Goal: Task Accomplishment & Management: Complete application form

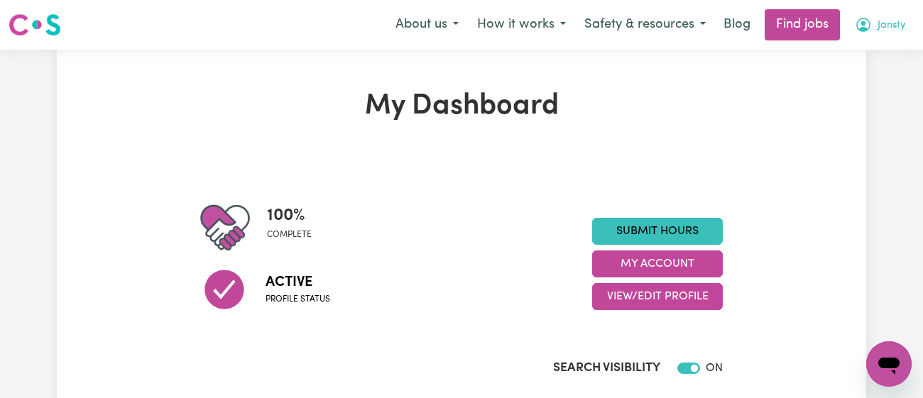
click at [876, 29] on button "Jansty" at bounding box center [880, 25] width 69 height 30
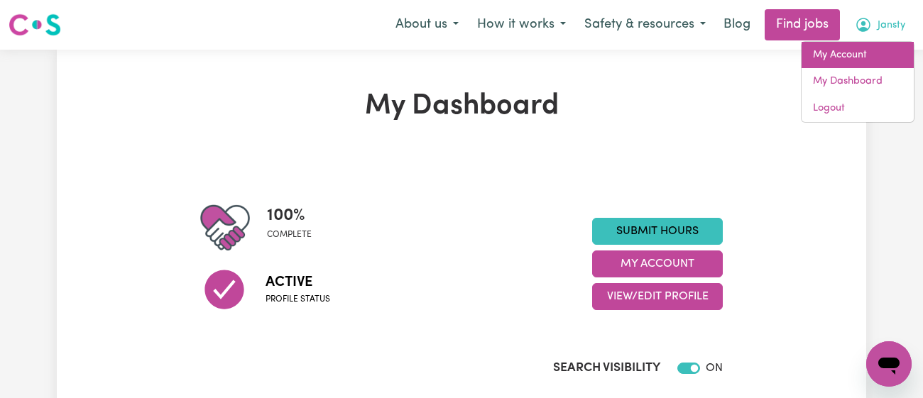
click at [864, 46] on link "My Account" at bounding box center [858, 55] width 112 height 27
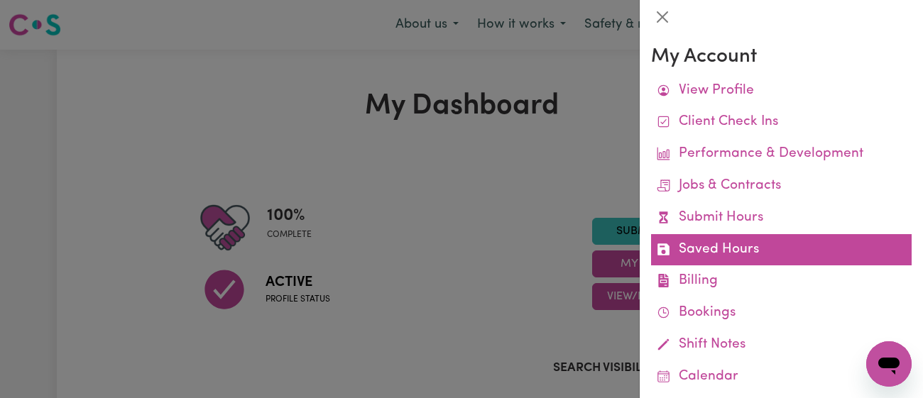
click at [772, 239] on link "Saved Hours" at bounding box center [781, 250] width 261 height 32
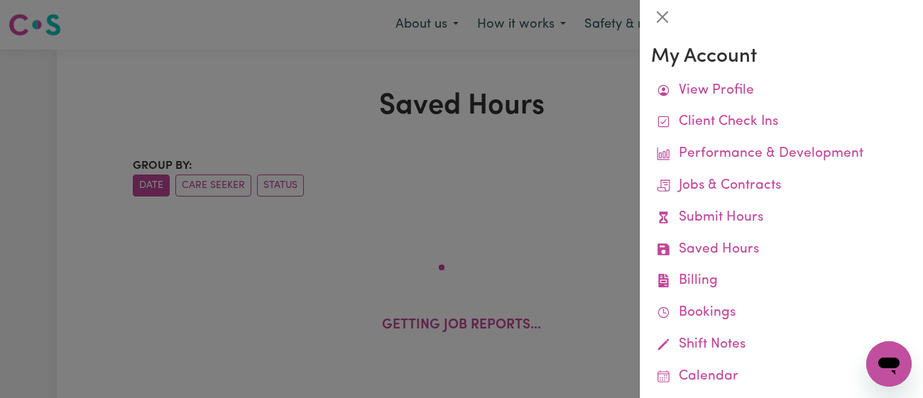
click at [531, 142] on div at bounding box center [461, 199] width 923 height 398
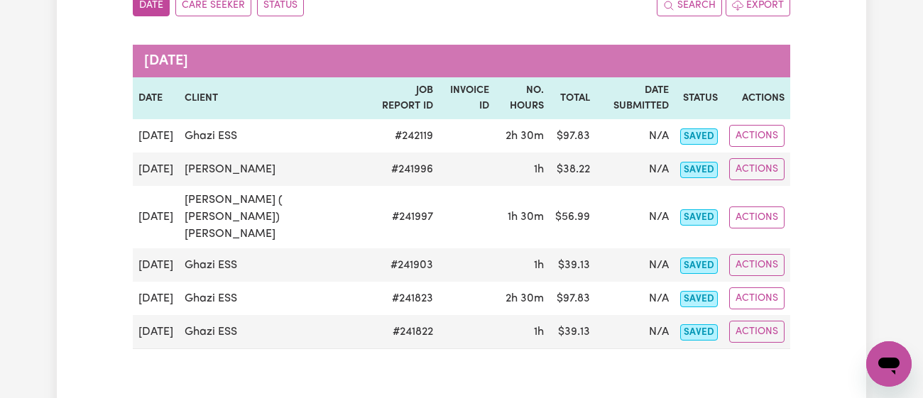
scroll to position [180, 0]
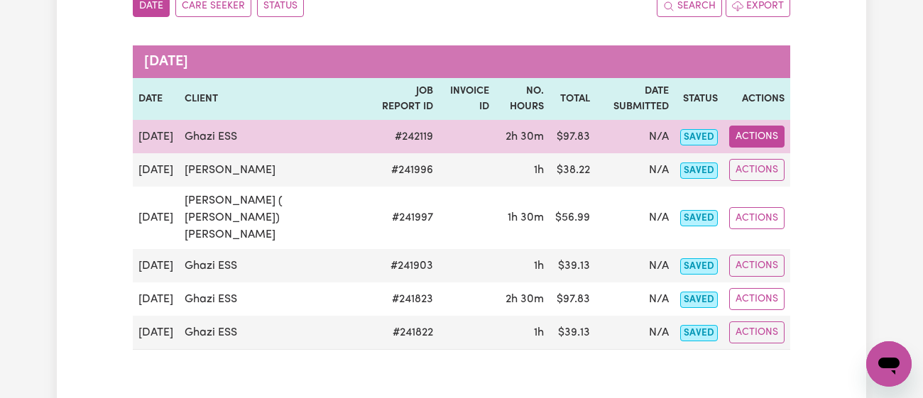
click at [759, 126] on button "Actions" at bounding box center [756, 137] width 55 height 22
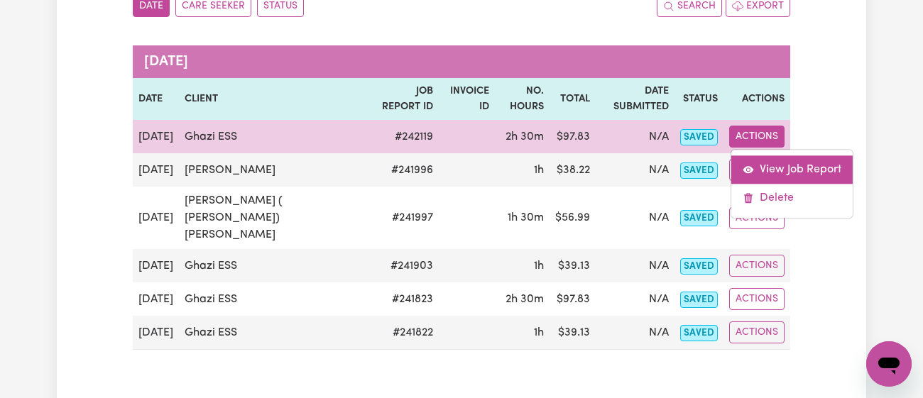
click at [767, 156] on link "View Job Report" at bounding box center [792, 170] width 121 height 28
select select "pm"
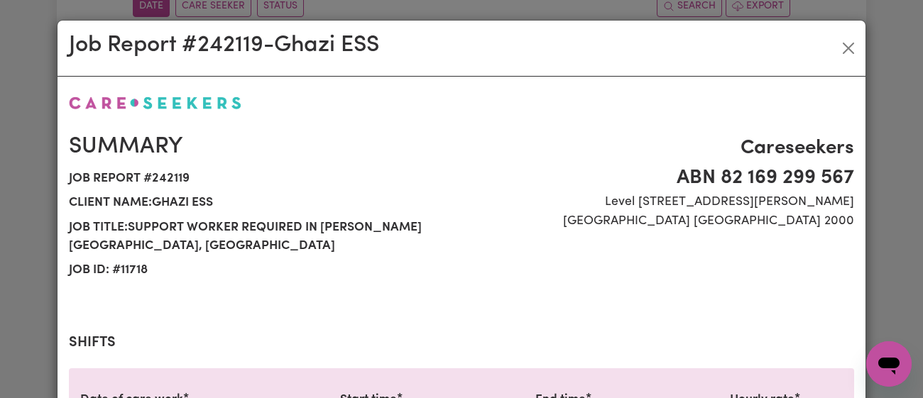
select select "43-Weekday"
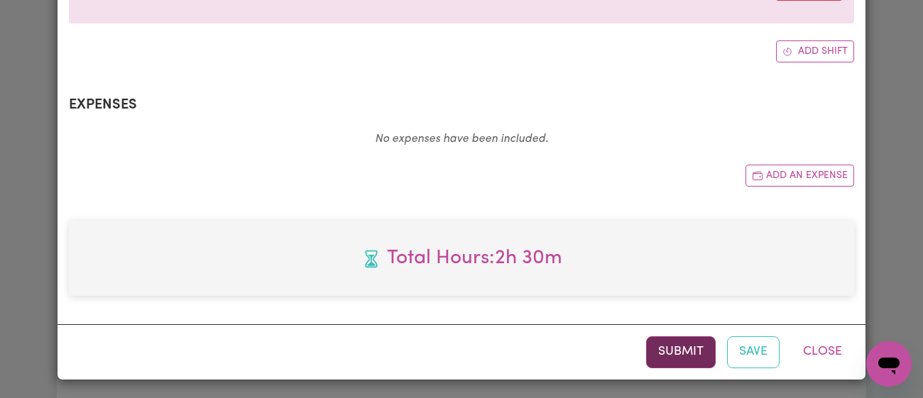
click at [671, 351] on button "Submit" at bounding box center [681, 352] width 70 height 31
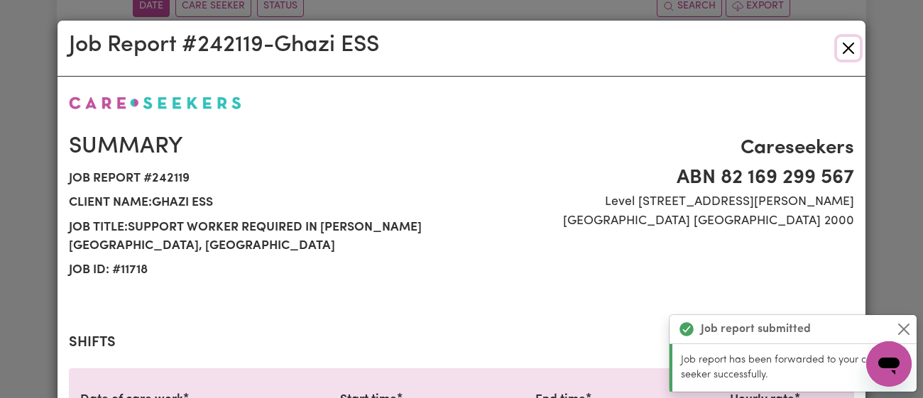
click at [847, 50] on button "Close" at bounding box center [848, 48] width 23 height 23
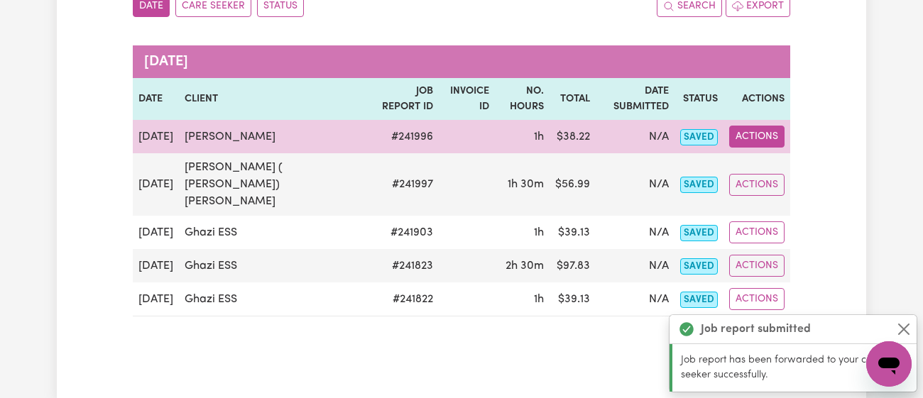
click at [760, 126] on button "Actions" at bounding box center [756, 137] width 55 height 22
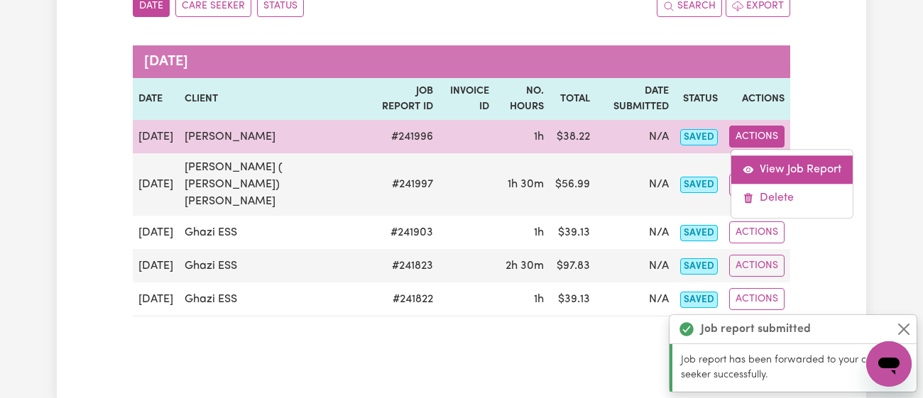
click at [783, 156] on link "View Job Report" at bounding box center [792, 170] width 121 height 28
select select "pm"
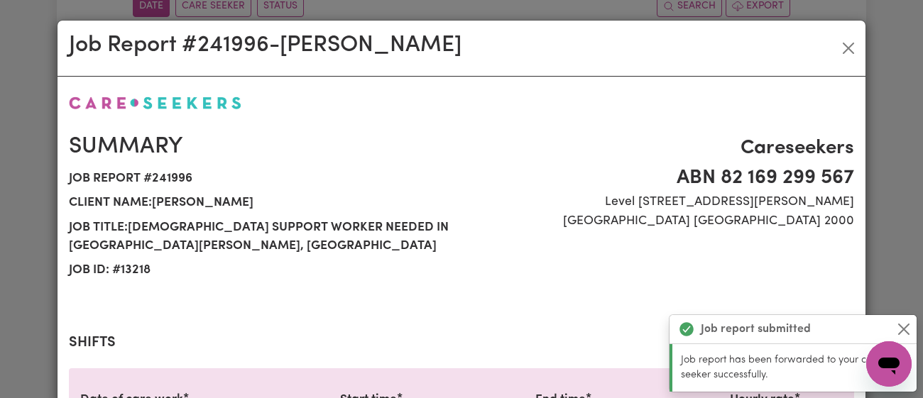
scroll to position [523, 0]
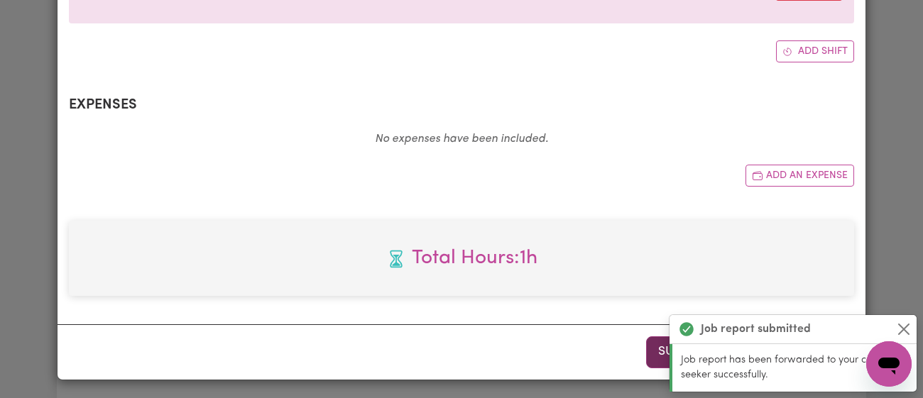
click at [657, 357] on button "Submit" at bounding box center [681, 352] width 70 height 31
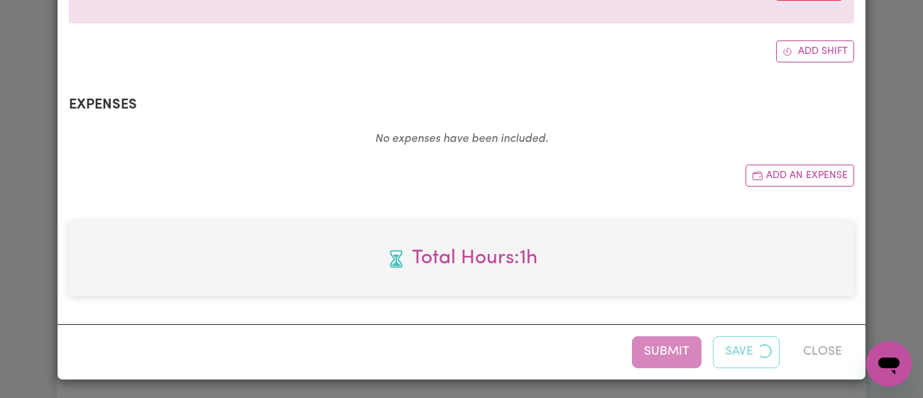
scroll to position [0, 0]
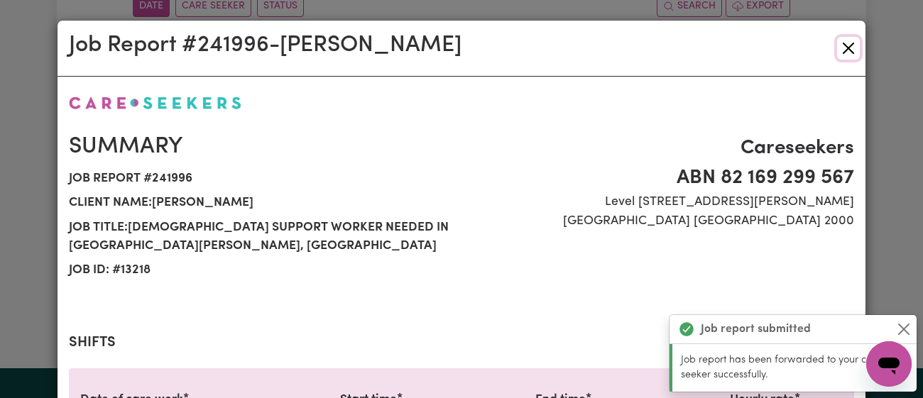
click at [847, 48] on button "Close" at bounding box center [848, 48] width 23 height 23
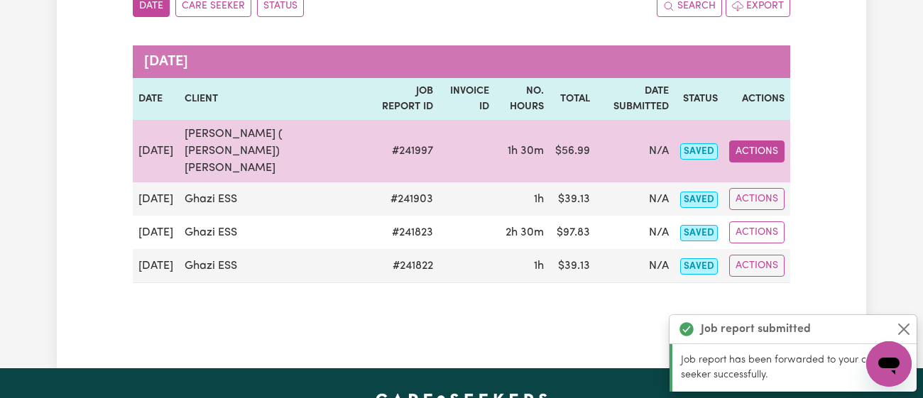
click at [756, 141] on button "Actions" at bounding box center [756, 152] width 55 height 22
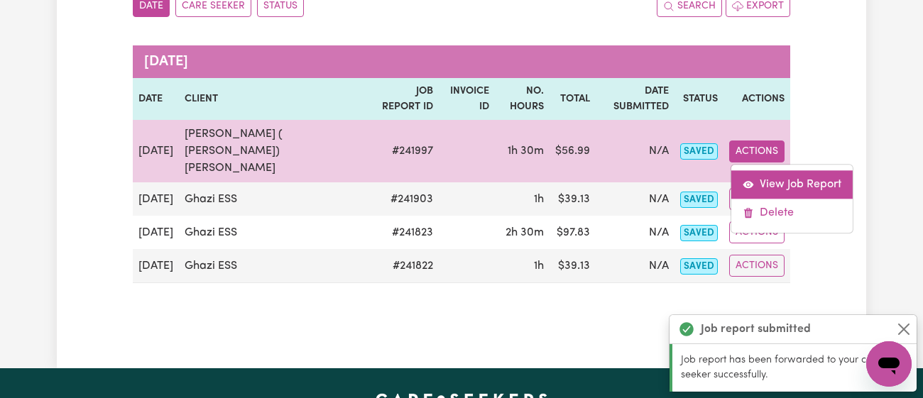
click at [790, 170] on link "View Job Report" at bounding box center [792, 184] width 121 height 28
select select "pm"
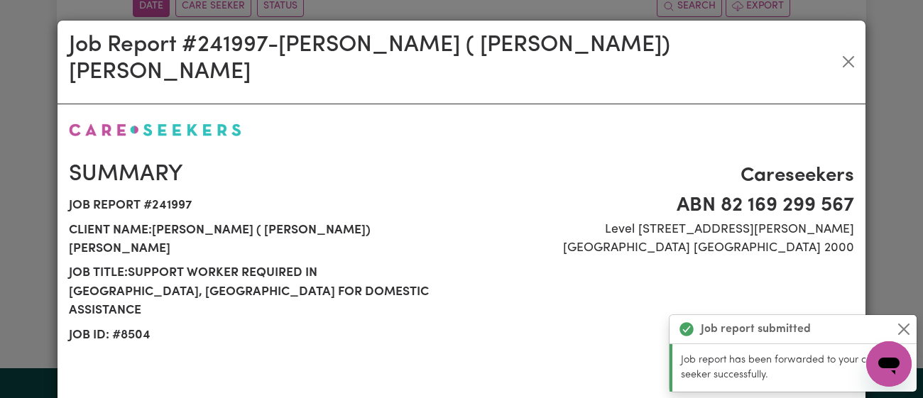
select select "41.75-Weekday"
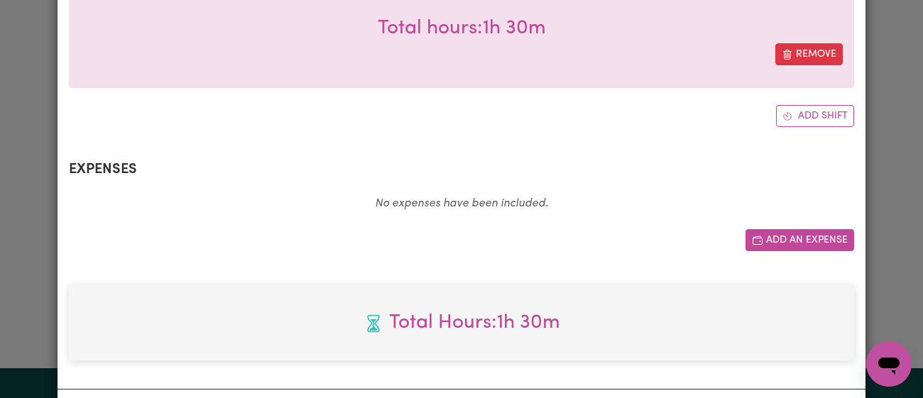
scroll to position [0, 0]
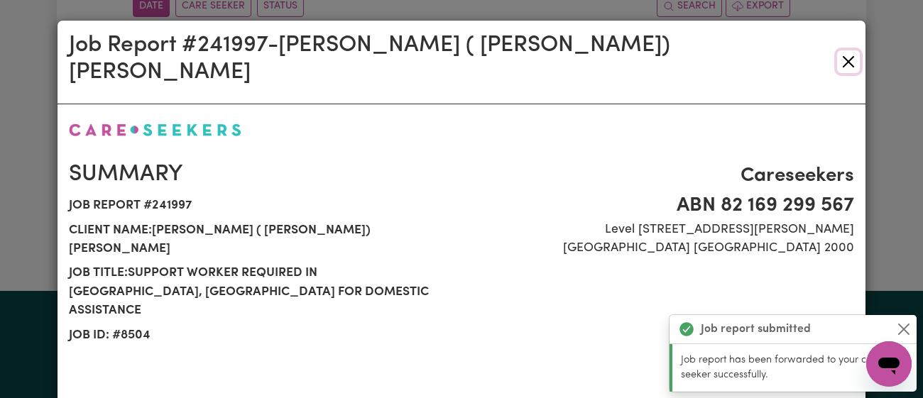
click at [849, 50] on button "Close" at bounding box center [848, 61] width 23 height 23
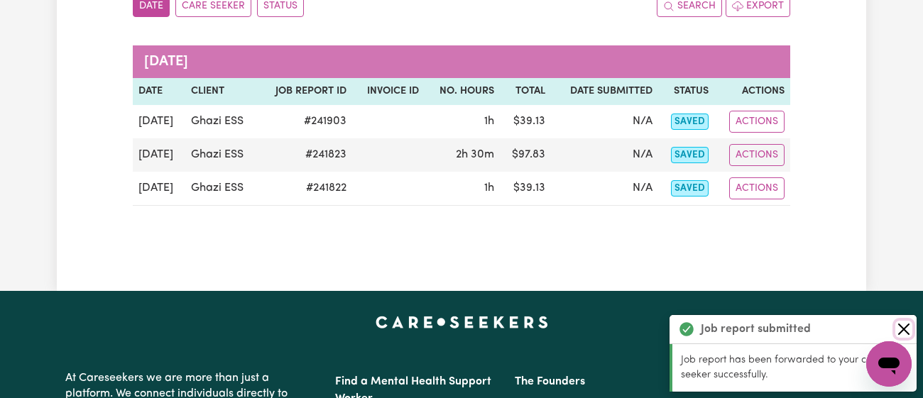
click at [901, 330] on button "Close" at bounding box center [904, 329] width 17 height 17
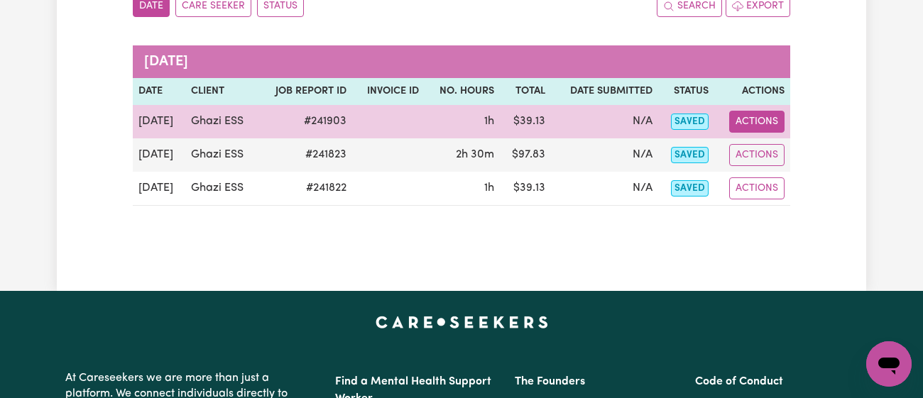
click at [754, 116] on button "Actions" at bounding box center [756, 122] width 55 height 22
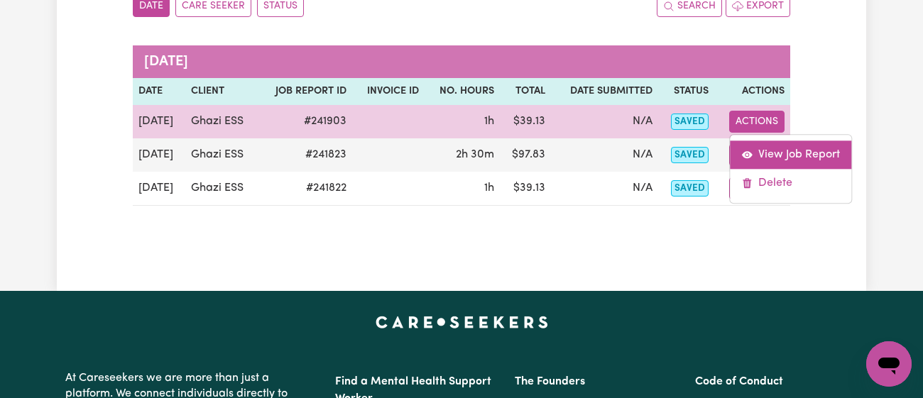
click at [775, 149] on link "View Job Report" at bounding box center [790, 155] width 121 height 28
select select "pm"
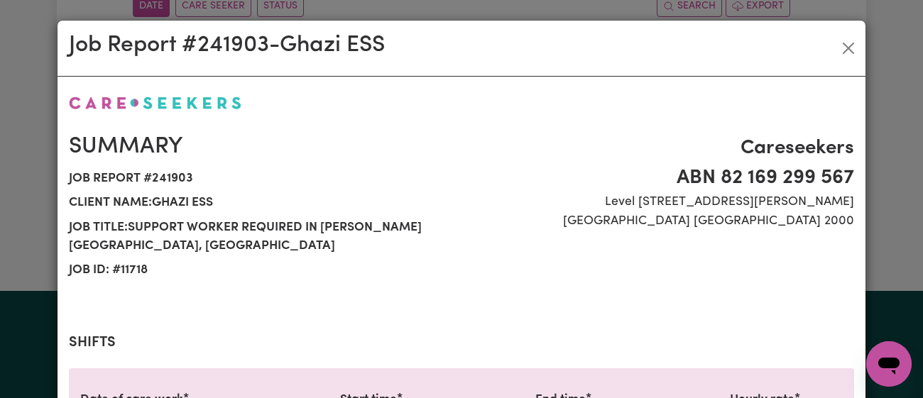
scroll to position [523, 0]
select select "43-Weekday"
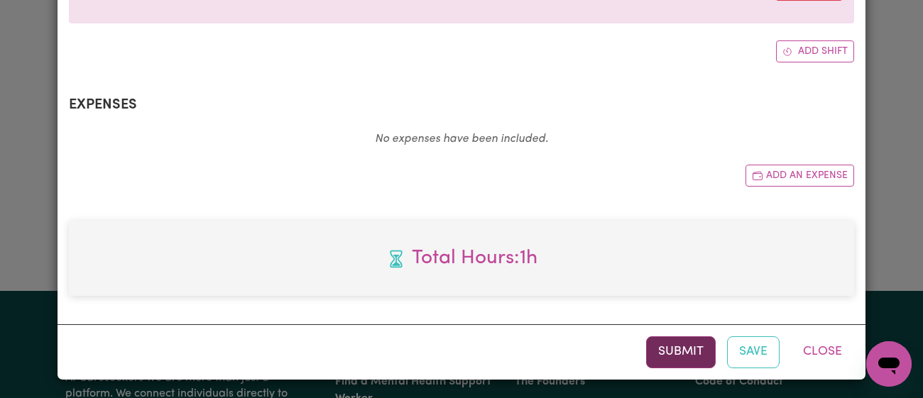
click at [656, 354] on button "Submit" at bounding box center [681, 352] width 70 height 31
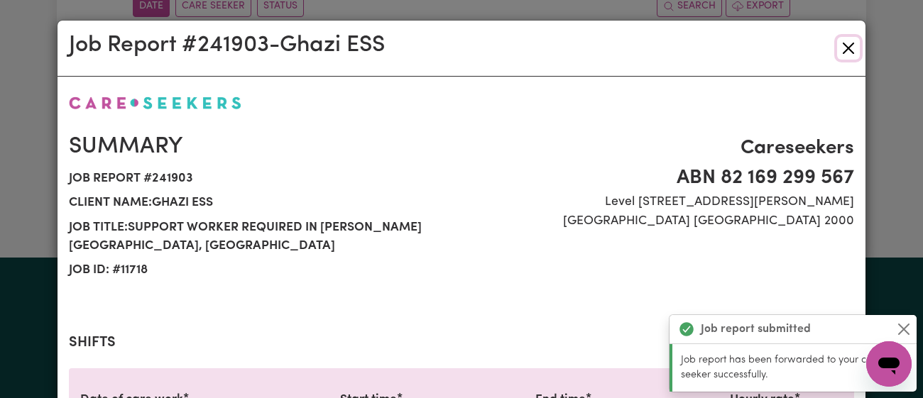
click at [848, 48] on button "Close" at bounding box center [848, 48] width 23 height 23
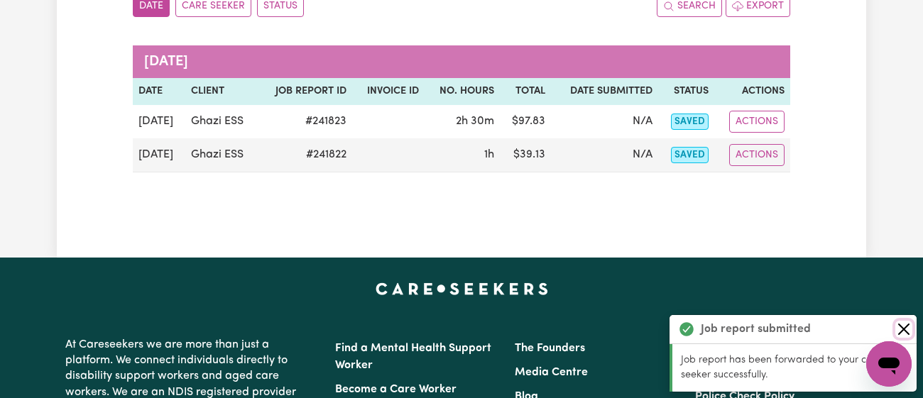
click at [898, 322] on button "Close" at bounding box center [904, 329] width 17 height 17
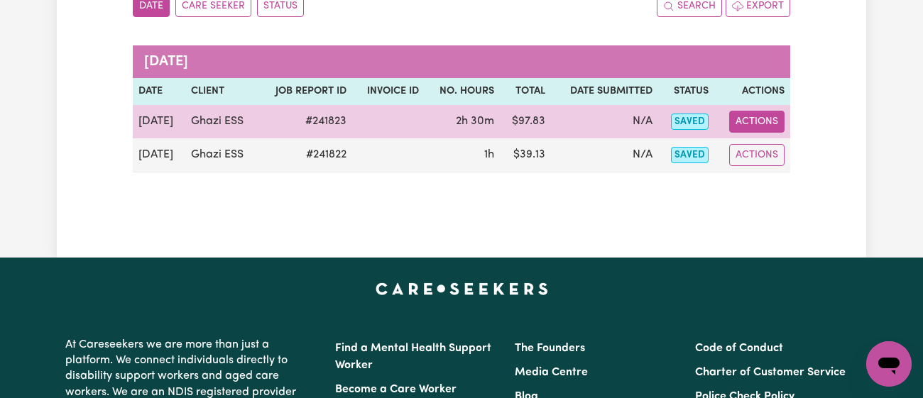
click at [749, 119] on button "Actions" at bounding box center [756, 122] width 55 height 22
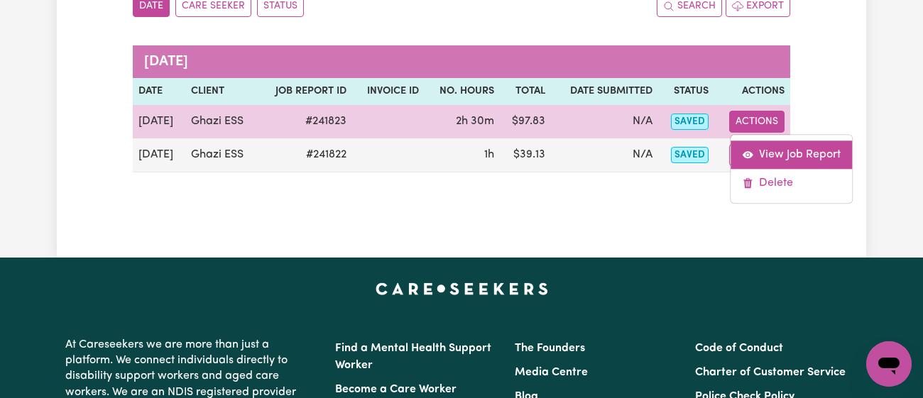
click at [769, 142] on link "View Job Report" at bounding box center [791, 155] width 121 height 28
select select "pm"
select select "43-Weekday"
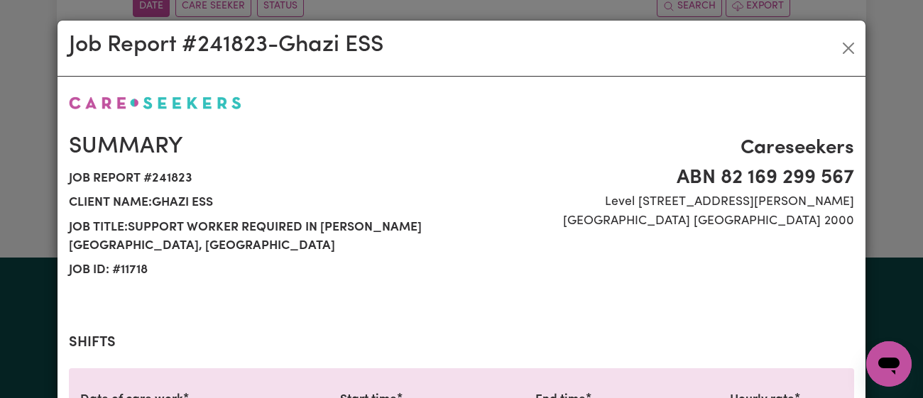
scroll to position [523, 0]
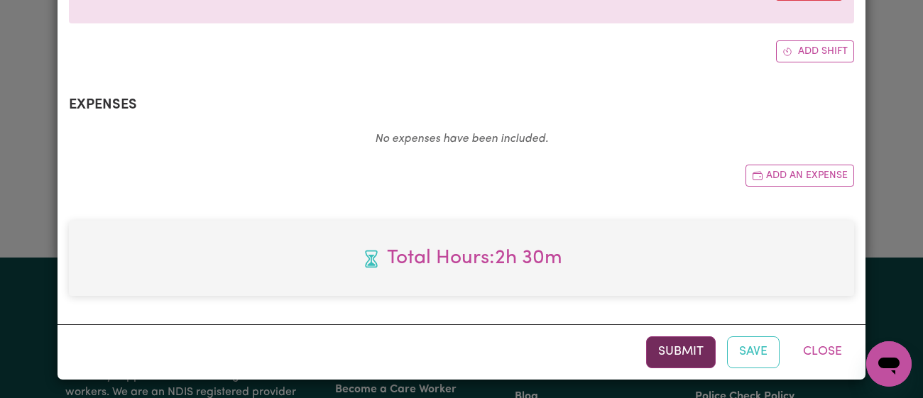
click at [679, 341] on button "Submit" at bounding box center [681, 352] width 70 height 31
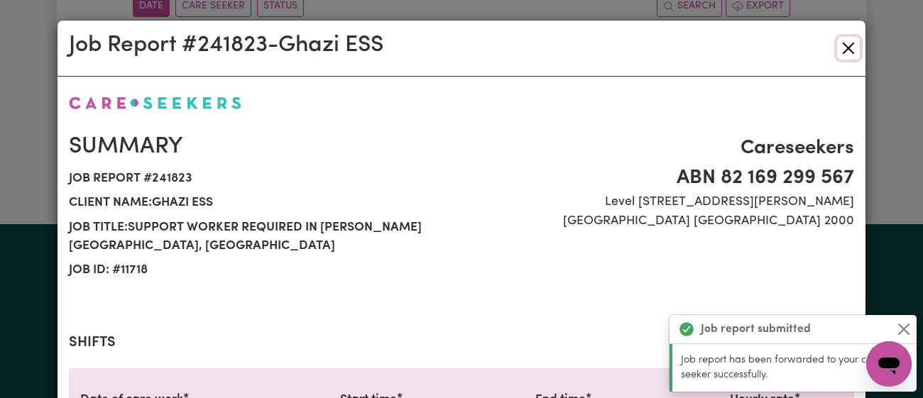
click at [843, 43] on button "Close" at bounding box center [848, 48] width 23 height 23
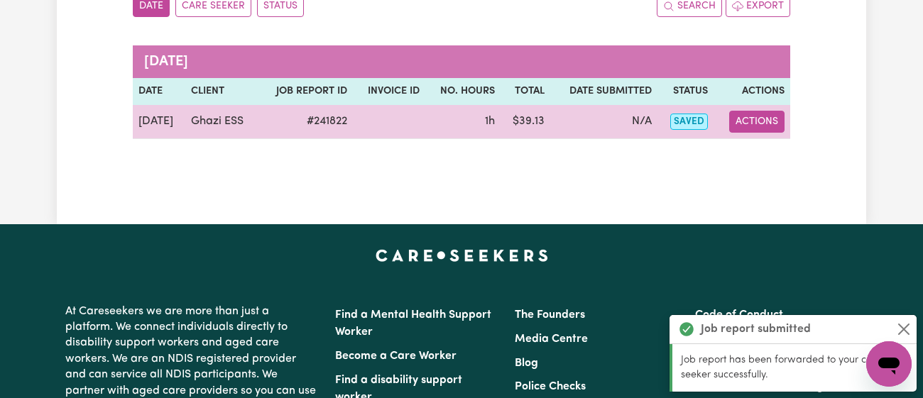
click at [777, 121] on button "Actions" at bounding box center [756, 122] width 55 height 22
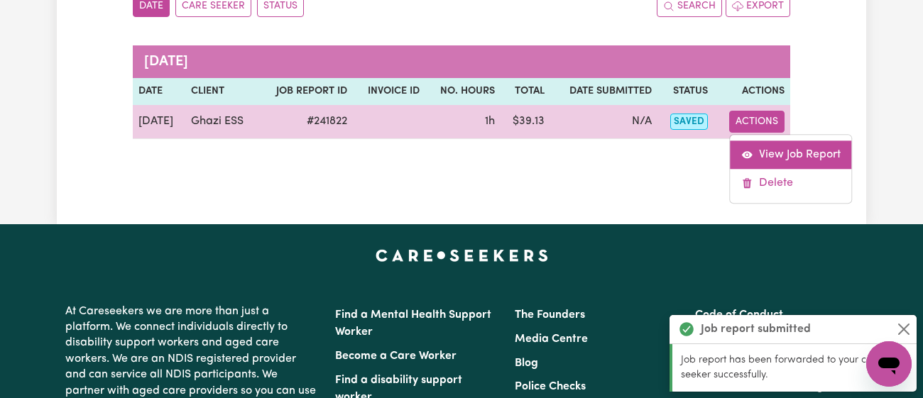
click at [773, 158] on link "View Job Report" at bounding box center [791, 155] width 121 height 28
select select "pm"
select select "43-Weekday"
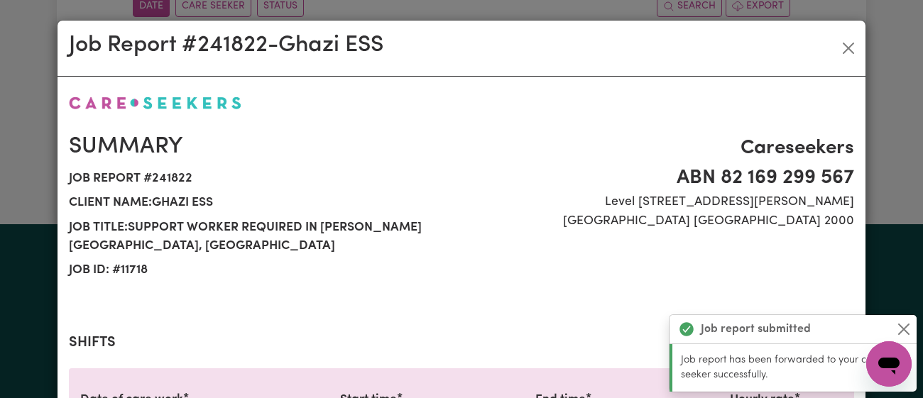
scroll to position [523, 0]
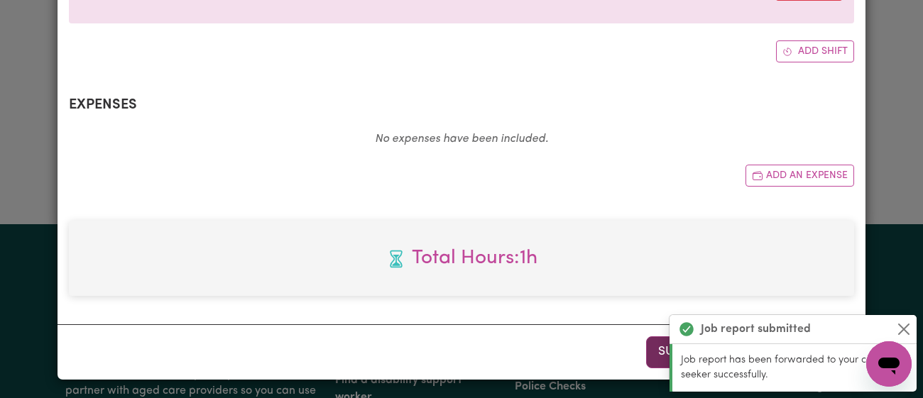
click at [647, 349] on button "Submit" at bounding box center [681, 352] width 70 height 31
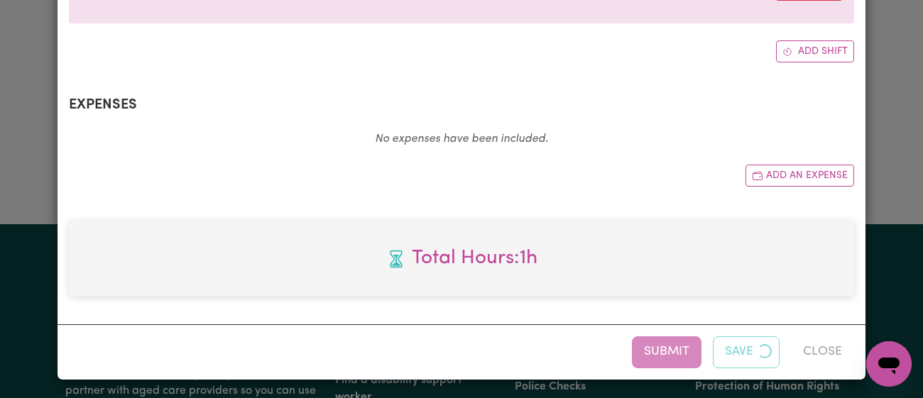
scroll to position [0, 0]
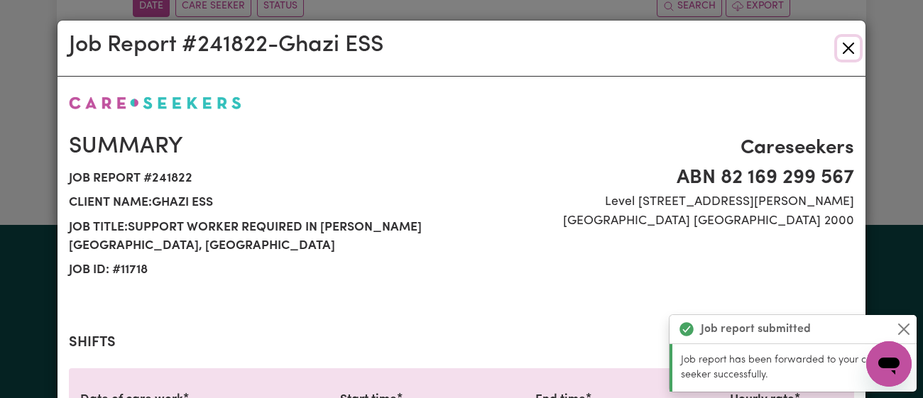
click at [850, 47] on button "Close" at bounding box center [848, 48] width 23 height 23
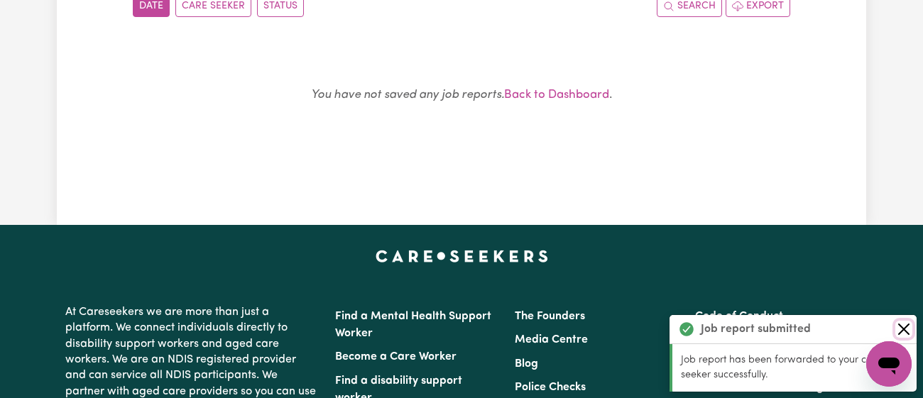
click at [901, 326] on button "Close" at bounding box center [904, 329] width 17 height 17
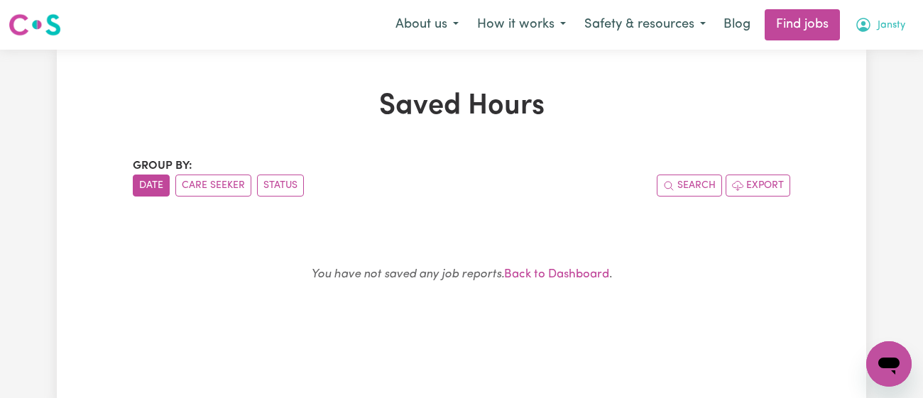
click at [893, 26] on span "Jansty" at bounding box center [892, 26] width 28 height 16
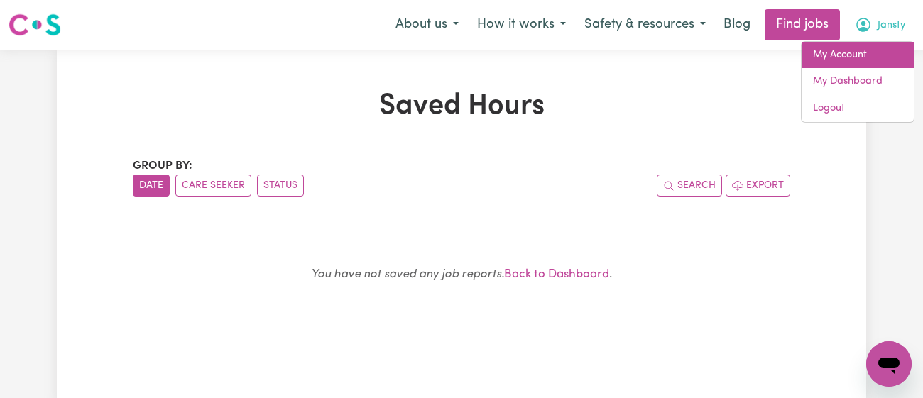
click at [871, 49] on link "My Account" at bounding box center [858, 55] width 112 height 27
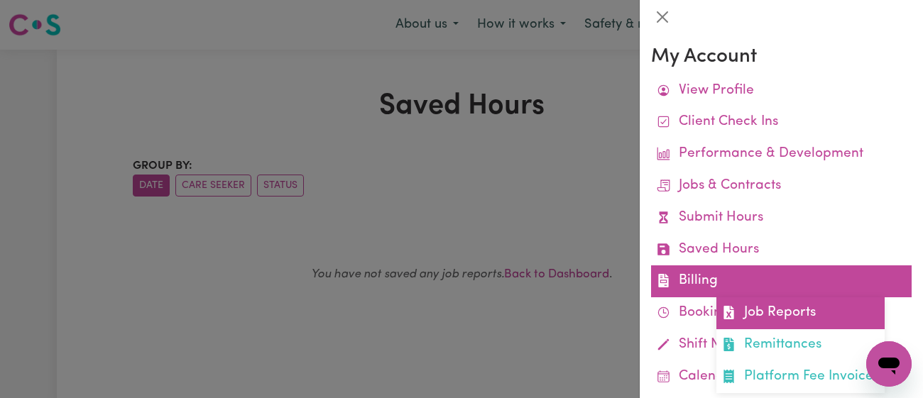
click at [778, 323] on link "Job Reports" at bounding box center [801, 314] width 168 height 32
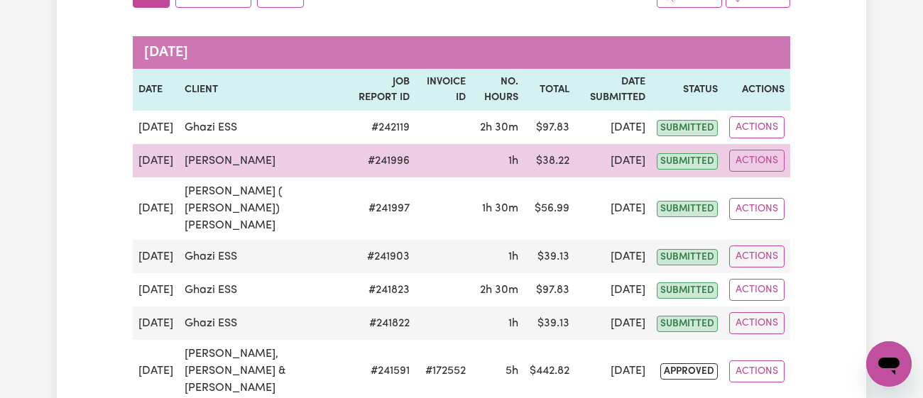
scroll to position [187, 0]
